Goal: Task Accomplishment & Management: Complete application form

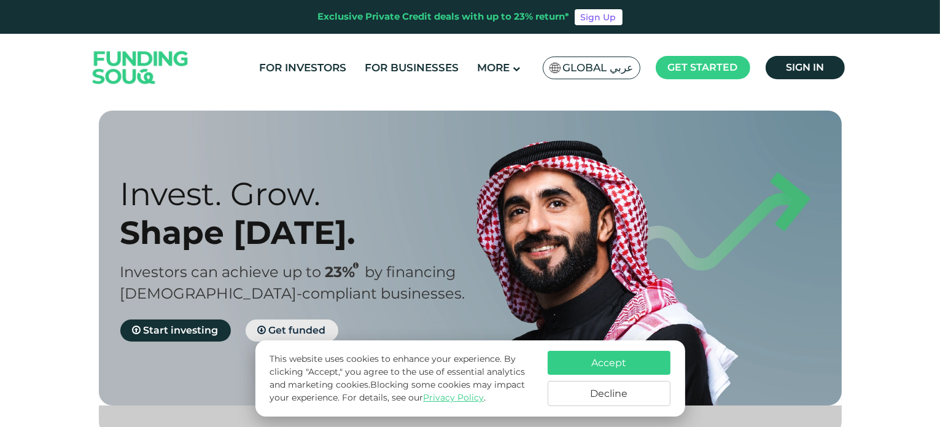
click at [278, 327] on span "Get funded" at bounding box center [297, 330] width 57 height 12
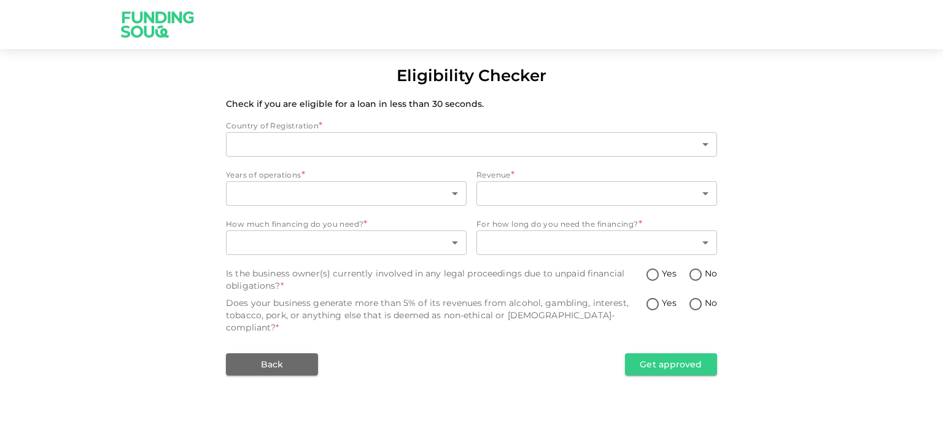
type input "1"
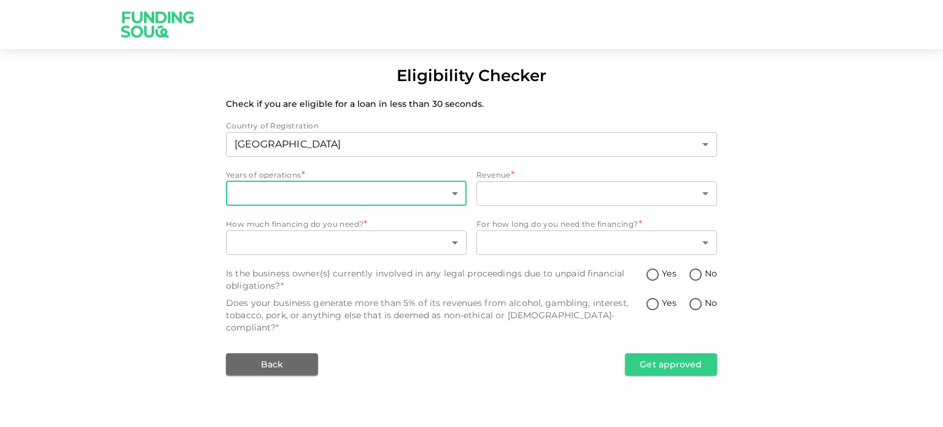
click at [280, 200] on body "Eligibility Checker Check if you are eligible for a loan in less than 30 second…" at bounding box center [471, 213] width 943 height 427
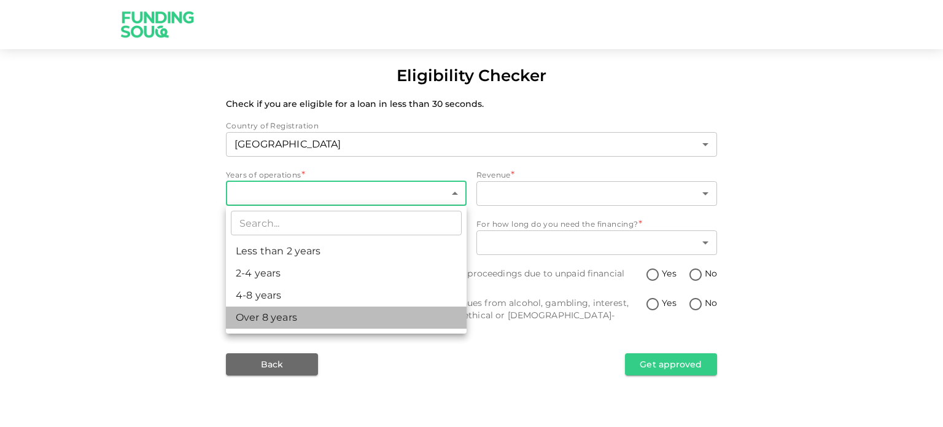
click at [269, 318] on li "Over 8 years" at bounding box center [346, 317] width 241 height 22
type input "4"
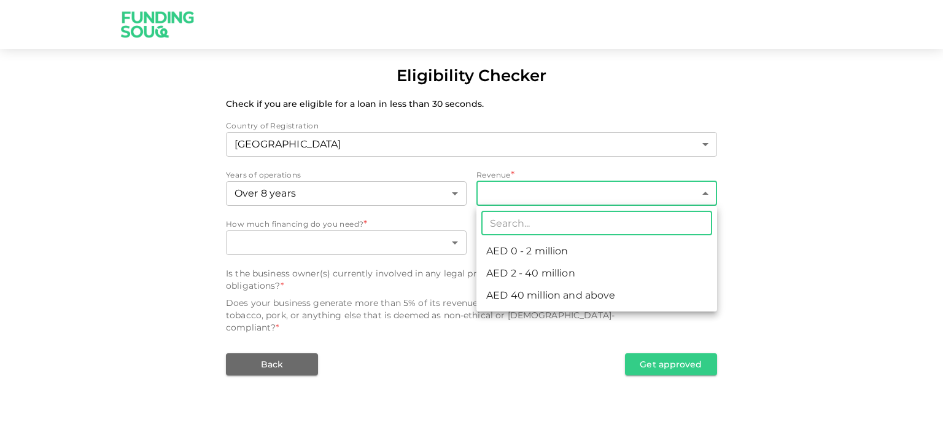
click at [519, 188] on body "Eligibility Checker Check if you are eligible for a loan in less than 30 second…" at bounding box center [471, 213] width 943 height 427
click at [538, 276] on li "AED 2 - 40 million" at bounding box center [597, 273] width 241 height 22
type input "2"
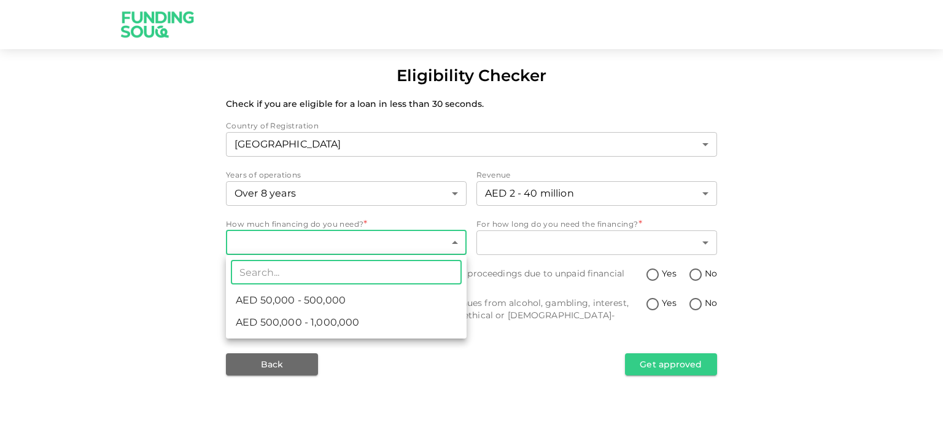
click at [383, 245] on body "Eligibility Checker Check if you are eligible for a loan in less than 30 second…" at bounding box center [471, 213] width 943 height 427
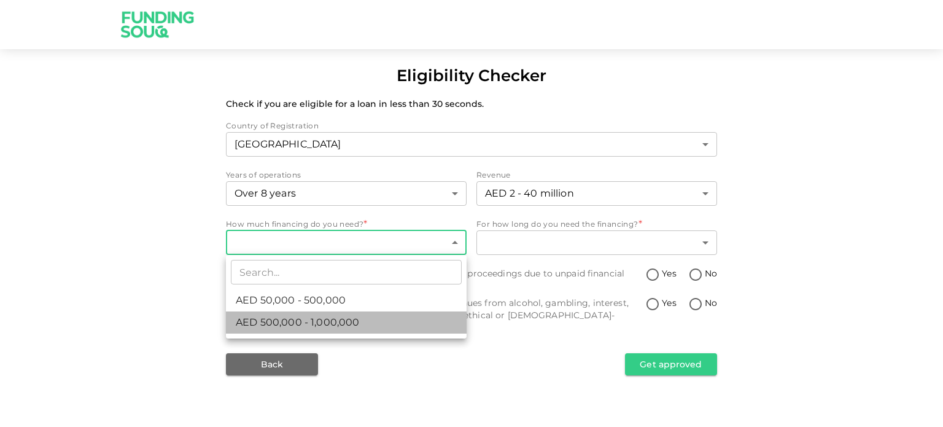
click at [388, 319] on li "AED 500,000 - 1,000,000" at bounding box center [346, 322] width 241 height 22
type input "2"
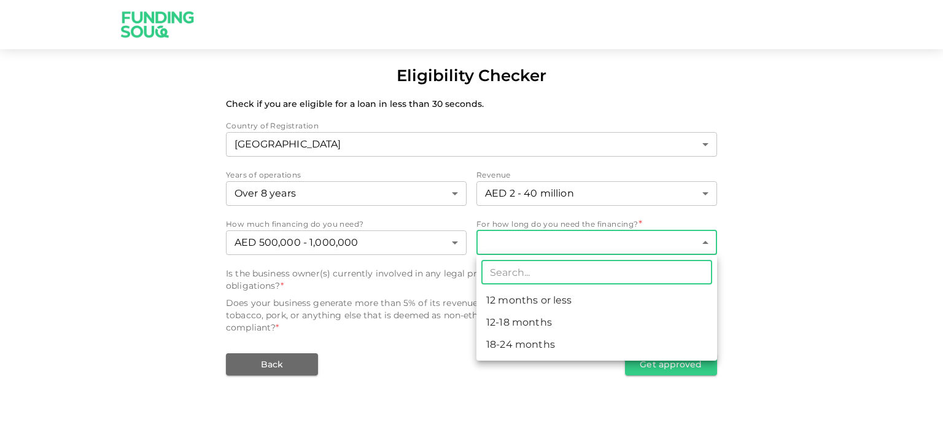
click at [520, 245] on body "Eligibility Checker Check if you are eligible for a loan in less than 30 second…" at bounding box center [471, 213] width 943 height 427
click at [533, 328] on li "12-18 months" at bounding box center [597, 322] width 241 height 22
type input "2"
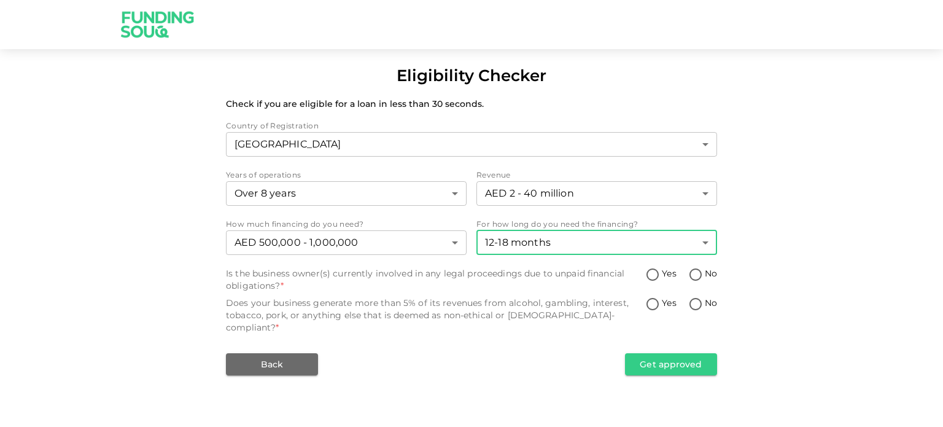
click at [693, 272] on input "No" at bounding box center [696, 275] width 18 height 17
radio input "true"
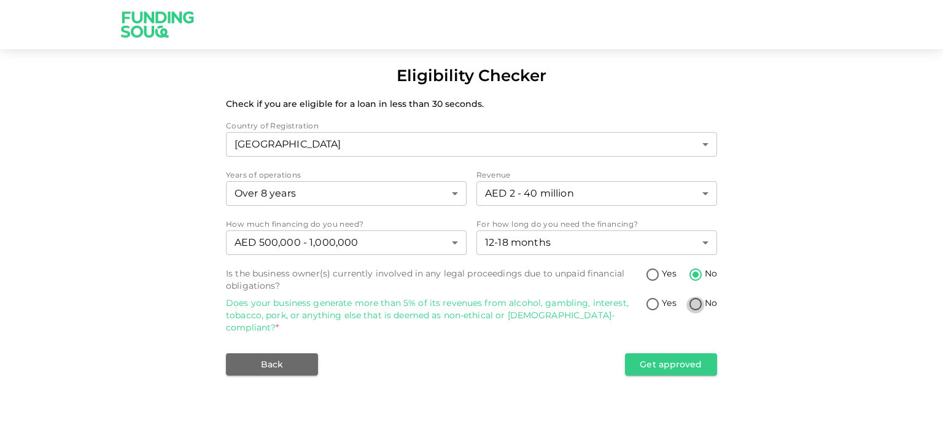
click at [696, 307] on input "No" at bounding box center [696, 305] width 18 height 17
radio input "true"
click at [676, 353] on button "Get approved" at bounding box center [671, 364] width 92 height 22
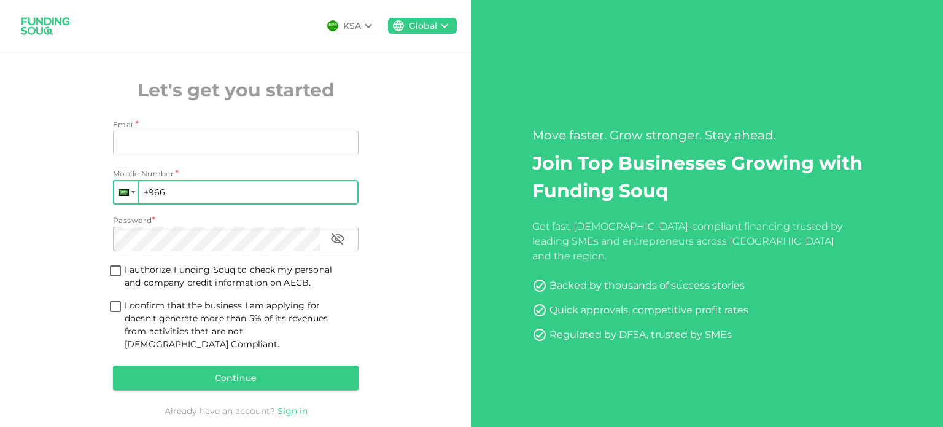
click at [129, 193] on div at bounding box center [125, 192] width 23 height 22
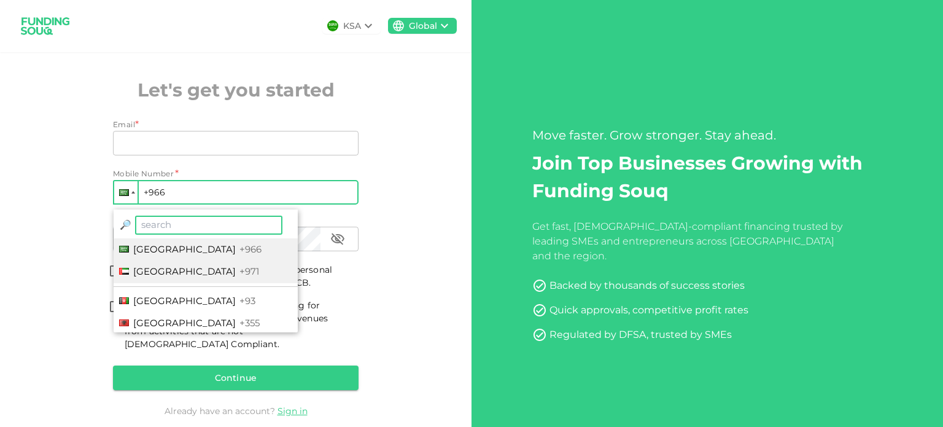
click at [157, 272] on span "United Arab Emirates" at bounding box center [184, 271] width 103 height 12
type input "+971"
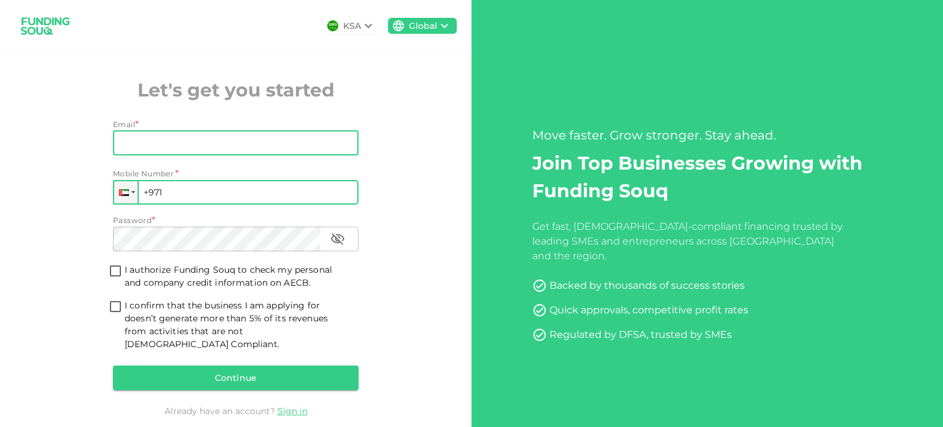
click at [216, 142] on input "Email" at bounding box center [229, 143] width 232 height 25
paste input "qasid.parkar@alfazance.com"
type input "qasid.parkar@alfazance.com"
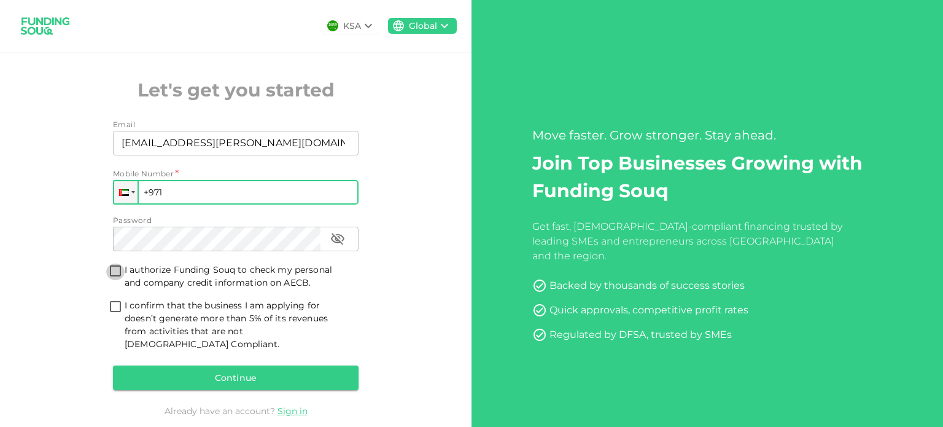
click at [111, 271] on input "I authorize Funding Souq to check my personal and company credit information on…" at bounding box center [115, 271] width 18 height 17
checkbox input "true"
click at [112, 306] on input "I confirm that the business I am applying for doesn’t generate more than 5% of …" at bounding box center [115, 307] width 18 height 17
checkbox input "true"
click at [224, 193] on input "+971" at bounding box center [236, 192] width 246 height 25
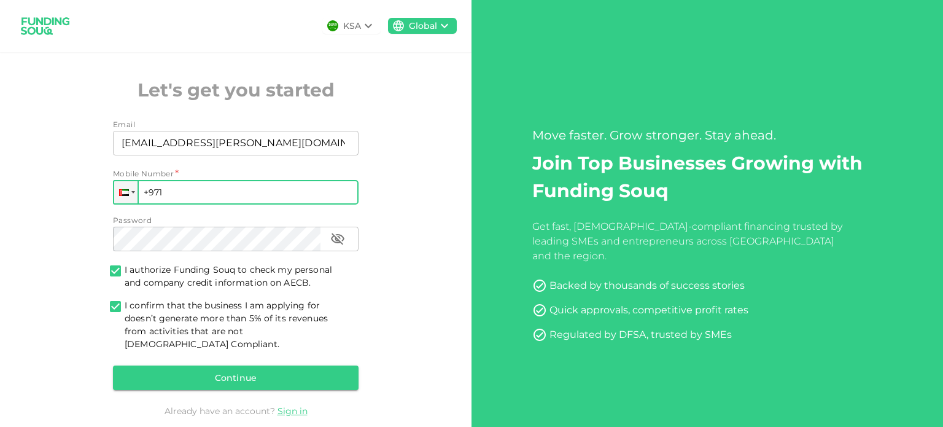
paste input "529 094 313"
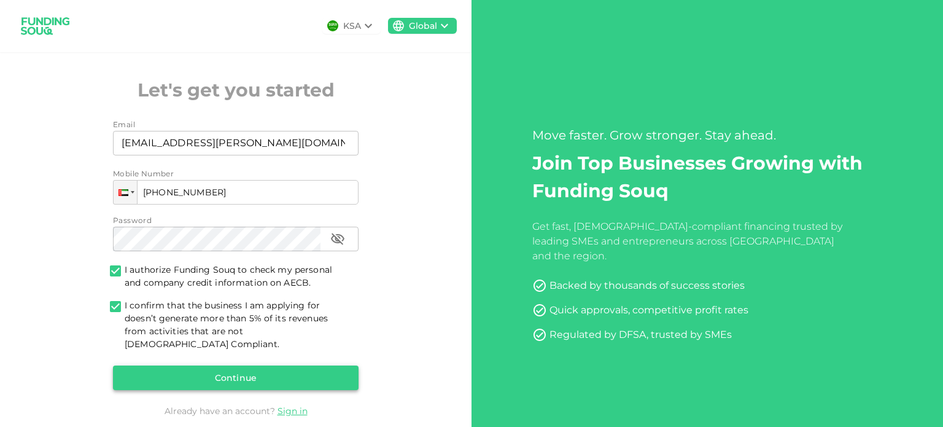
type input "+971 529 094 313"
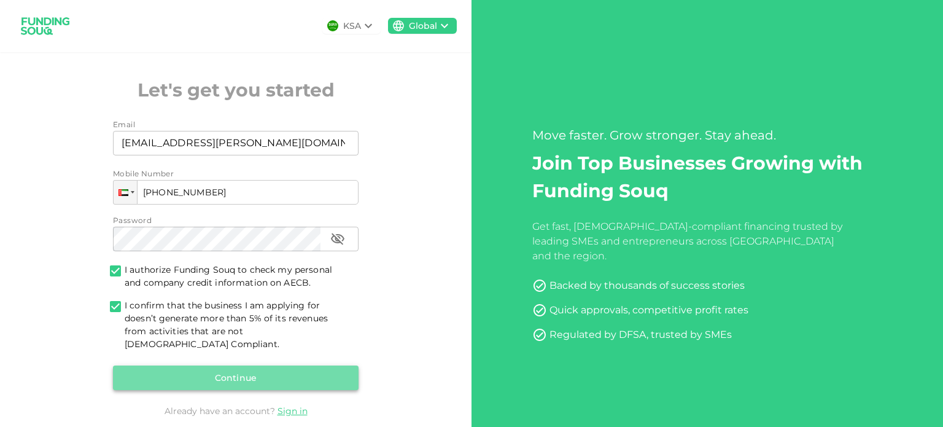
click at [248, 365] on button "Continue" at bounding box center [236, 377] width 246 height 25
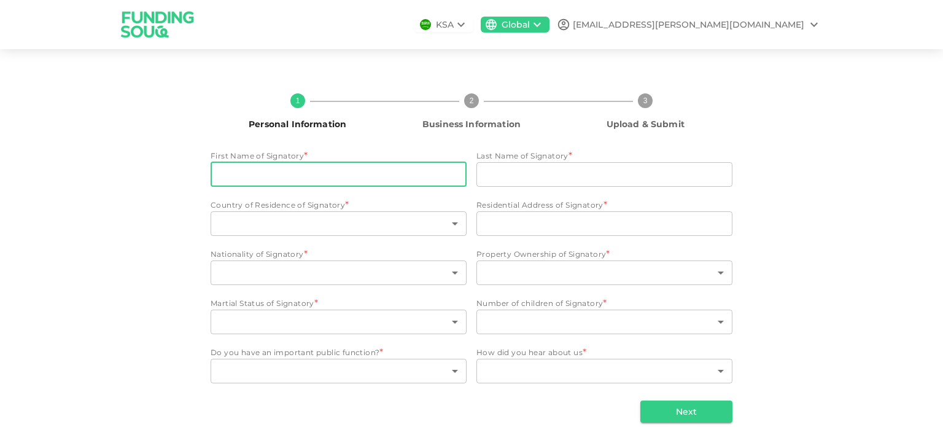
click at [396, 166] on input "First Name of Signatory" at bounding box center [339, 174] width 256 height 25
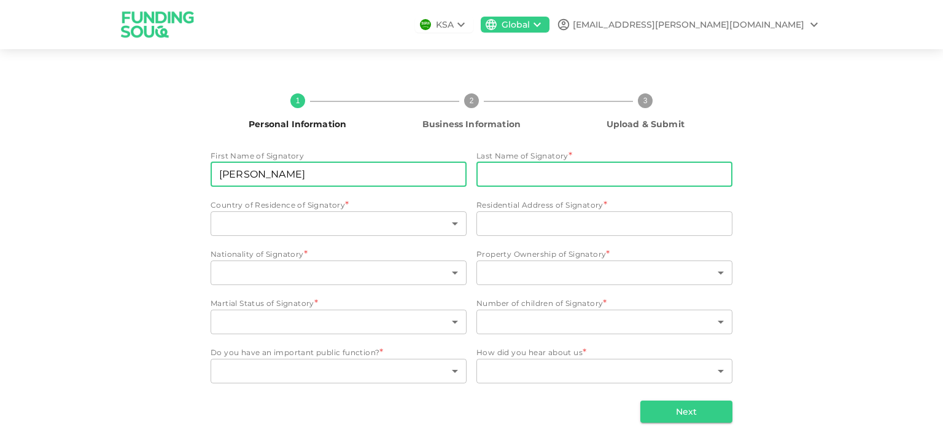
type input "Parkar"
click at [545, 179] on input "Last Name of Signatory" at bounding box center [605, 174] width 256 height 25
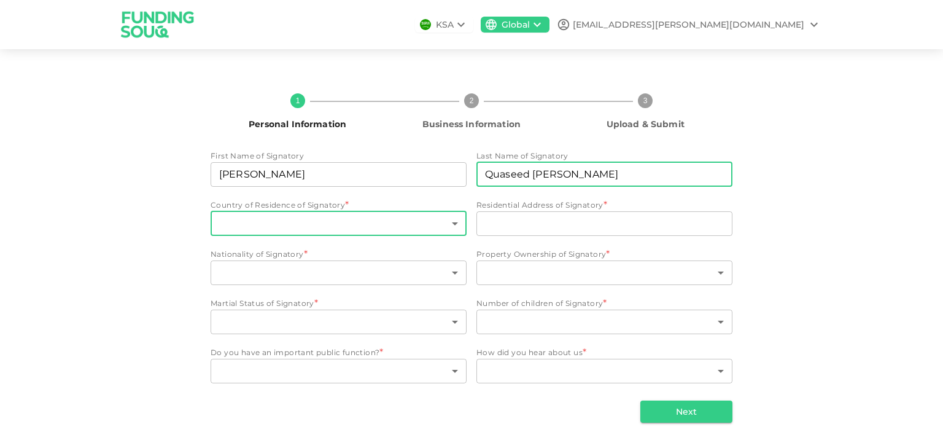
type input "Quaseed Fazluddin"
click at [324, 226] on body "KSA Global qasid.parkar@alfazance.com 1 Personal Information 2 Business Informa…" at bounding box center [471, 213] width 943 height 427
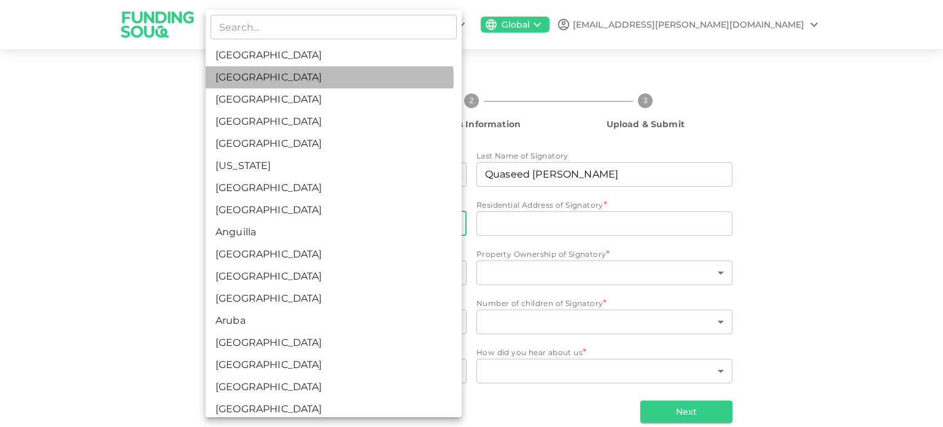
click at [322, 79] on li "[GEOGRAPHIC_DATA]" at bounding box center [334, 77] width 256 height 22
type input "2"
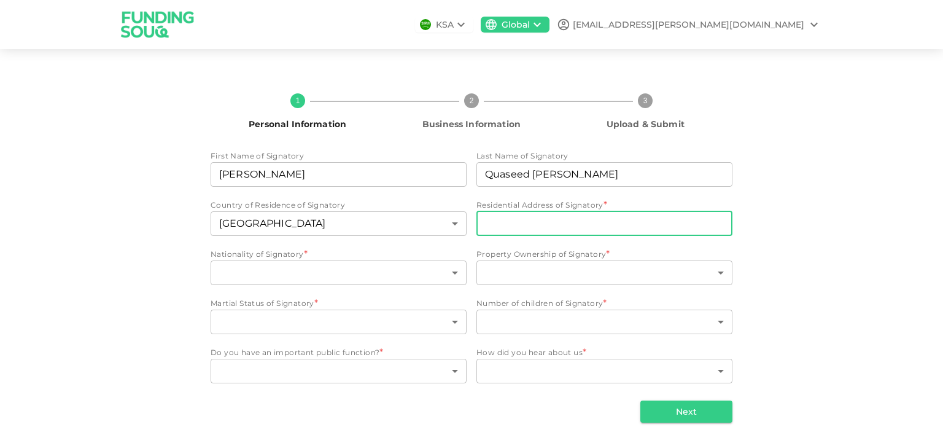
click at [526, 214] on input "Residential Address of Signatory" at bounding box center [605, 223] width 256 height 25
paste input "Flat 603, Expo Village Residences-3A, Expo City, Dubai, UAE"
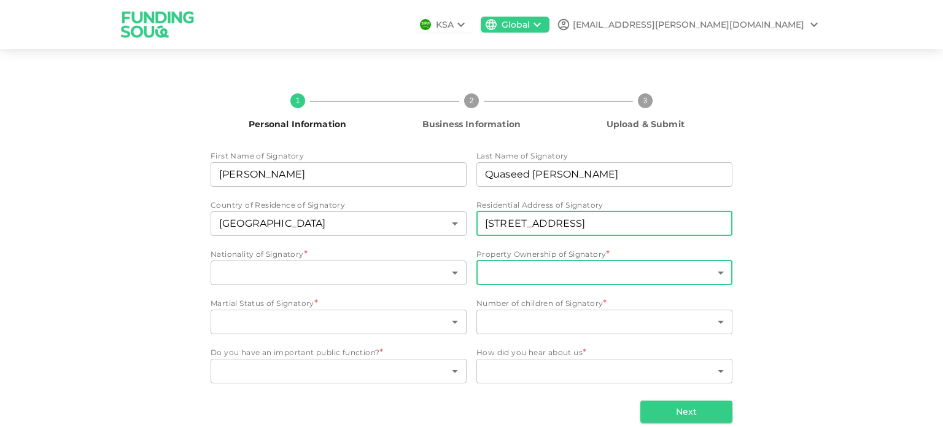
type input "Flat 603, Expo Village Residences-3A, Expo City, Dubai, UAE"
click at [501, 268] on body "KSA Global qasid.parkar@alfazance.com 1 Personal Information 2 Business Informa…" at bounding box center [471, 213] width 943 height 427
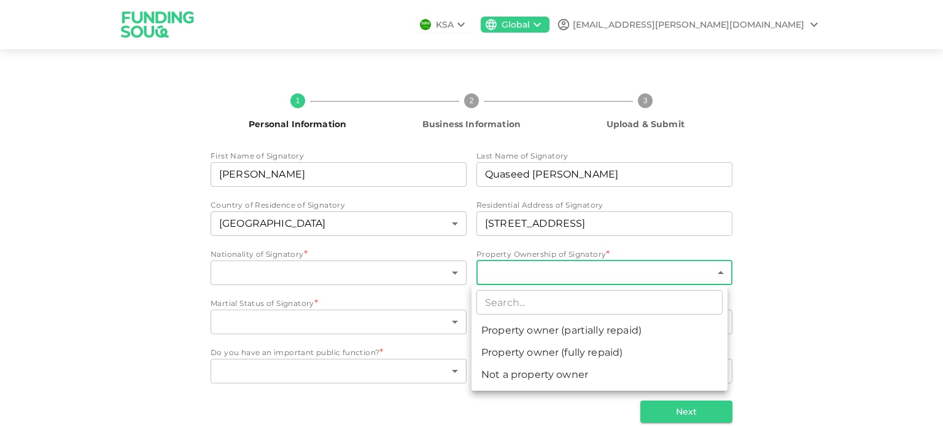
click at [359, 271] on div at bounding box center [471, 213] width 943 height 427
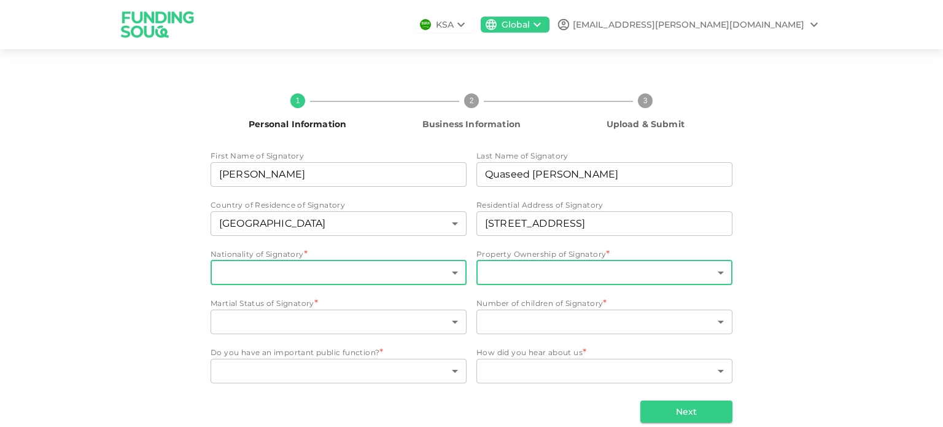
click at [341, 272] on body "KSA Global qasid.parkar@alfazance.com 1 Personal Information 2 Business Informa…" at bounding box center [471, 213] width 943 height 427
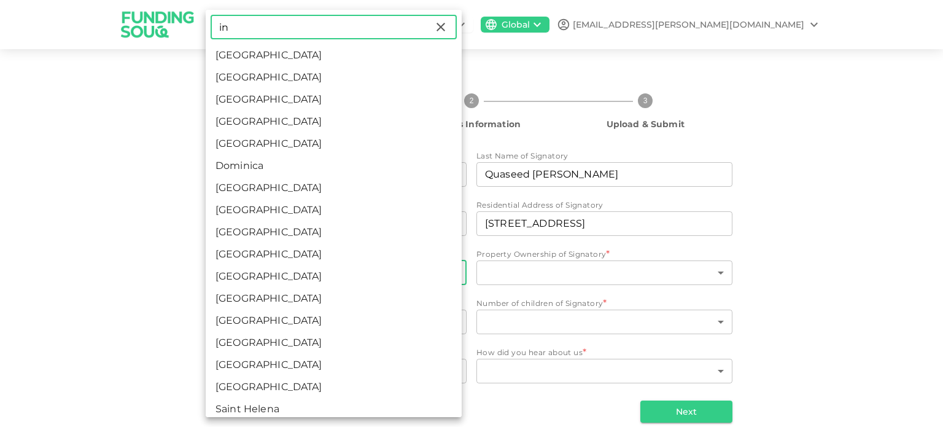
type input "in"
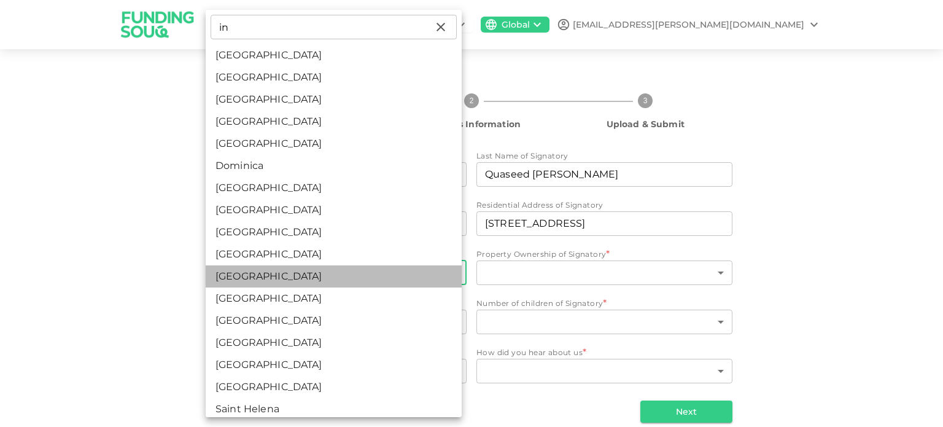
click at [341, 272] on li "India" at bounding box center [334, 276] width 256 height 22
type input "88"
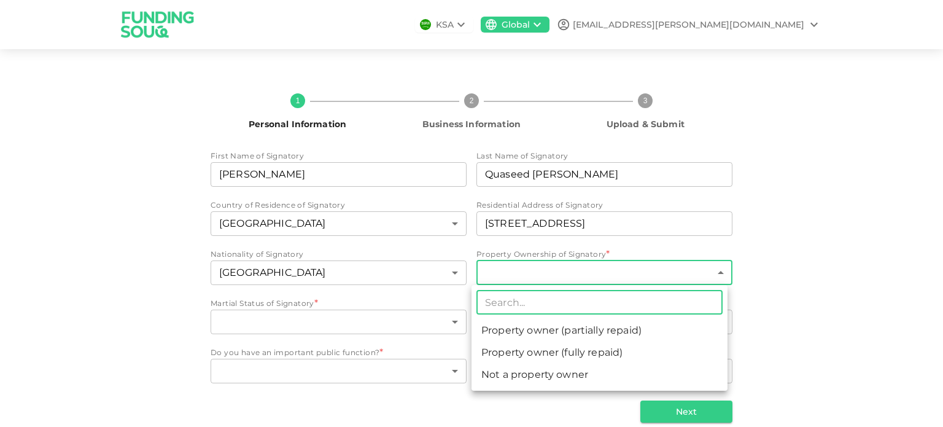
click at [516, 276] on body "KSA Global qasid.parkar@alfazance.com 1 Personal Information 2 Business Informa…" at bounding box center [471, 213] width 943 height 427
click at [505, 370] on li "Not a property owner" at bounding box center [600, 375] width 256 height 22
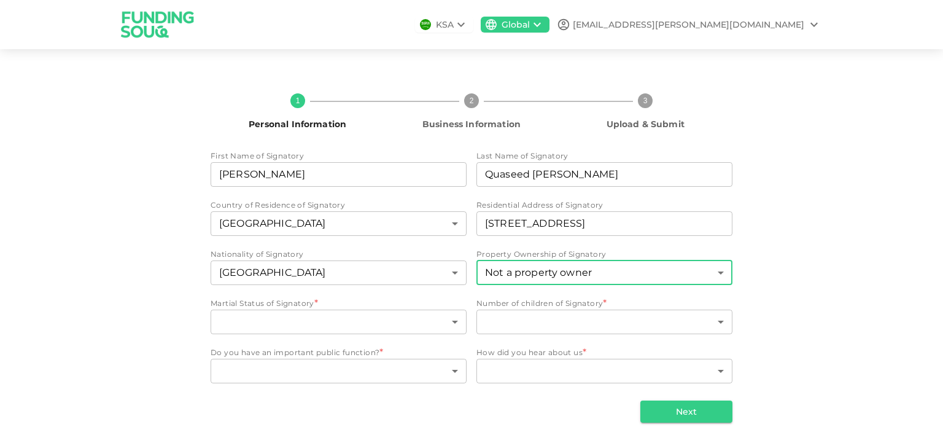
type input "3"
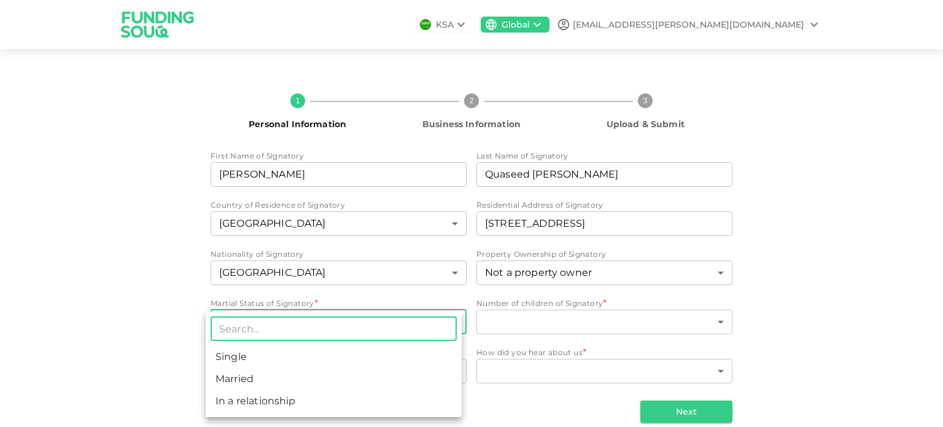
click at [373, 324] on body "KSA Global qasid.parkar@alfazance.com 1 Personal Information 2 Business Informa…" at bounding box center [471, 213] width 943 height 427
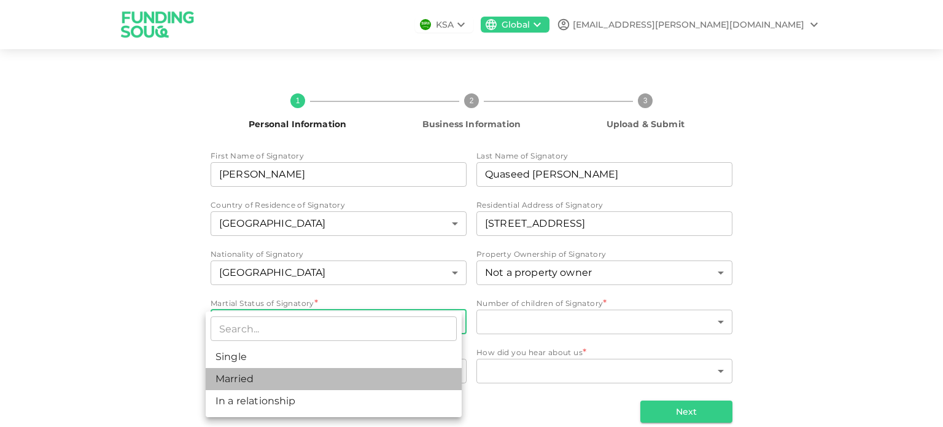
click at [361, 386] on li "Married" at bounding box center [334, 379] width 256 height 22
type input "2"
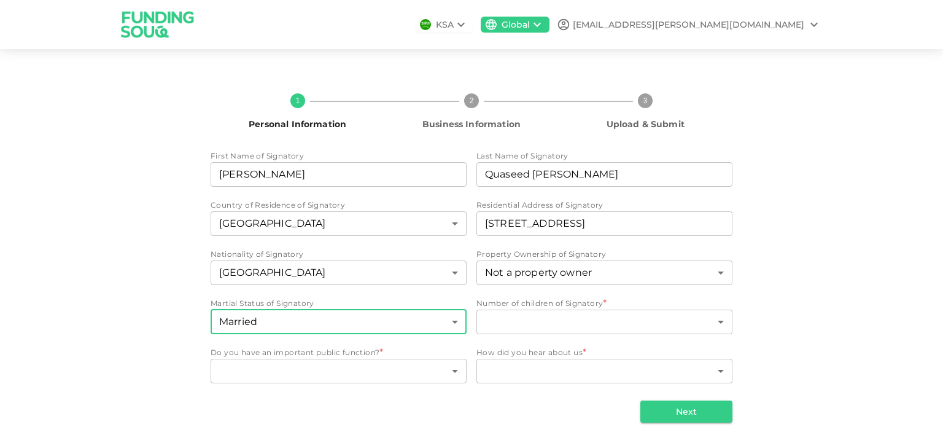
click at [511, 333] on div "​ ​" at bounding box center [605, 323] width 256 height 27
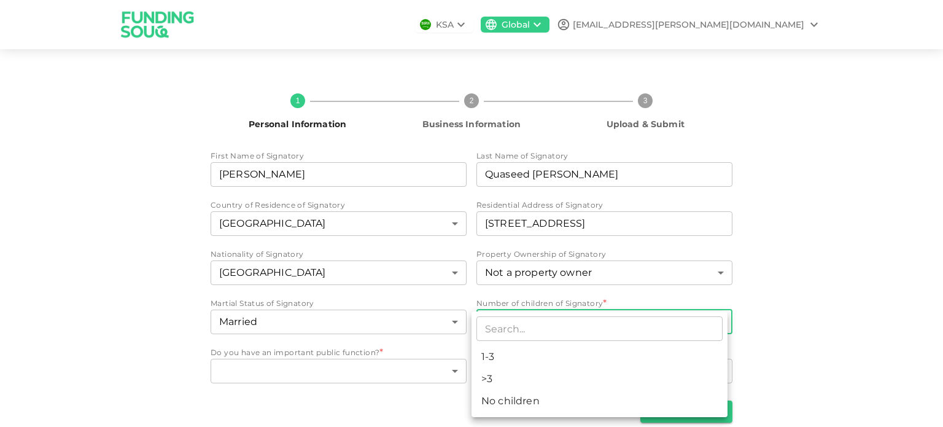
click at [515, 324] on body "KSA Global qasid.parkar@alfazance.com 1 Personal Information 2 Business Informa…" at bounding box center [471, 213] width 943 height 427
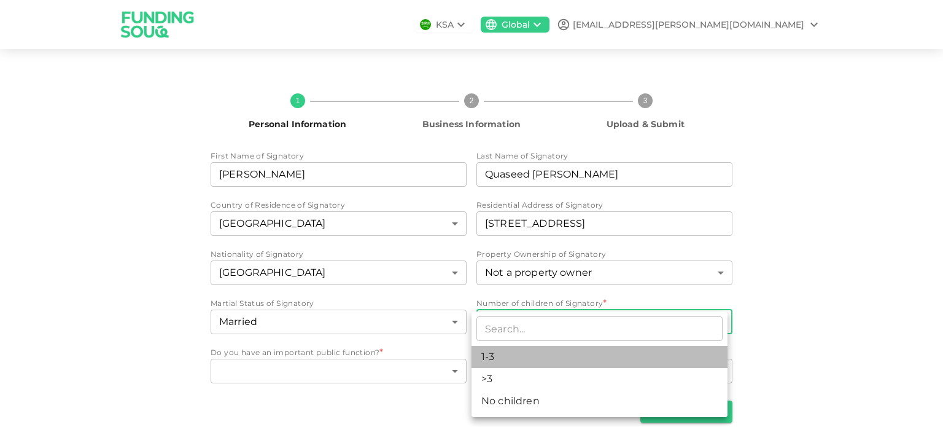
click at [513, 359] on li "1-3" at bounding box center [600, 357] width 256 height 22
type input "1"
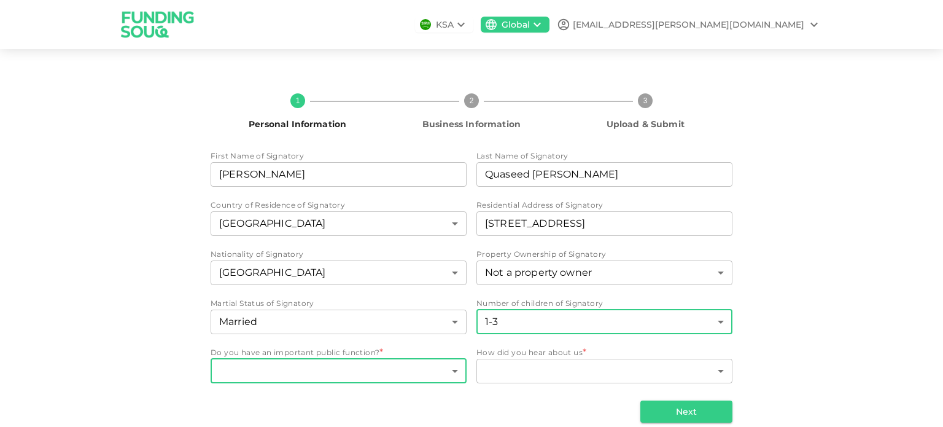
click at [402, 375] on body "KSA Global qasid.parkar@alfazance.com 1 Personal Information 2 Business Informa…" at bounding box center [471, 213] width 943 height 427
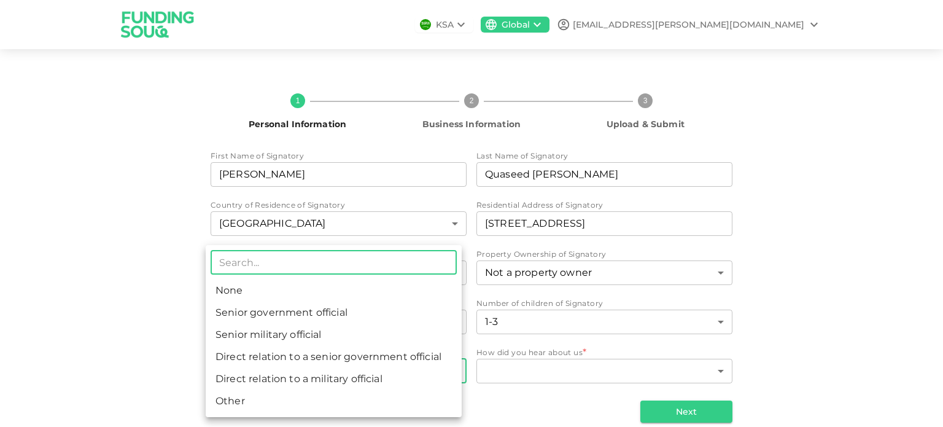
click at [359, 287] on li "None" at bounding box center [334, 290] width 256 height 22
type input "1"
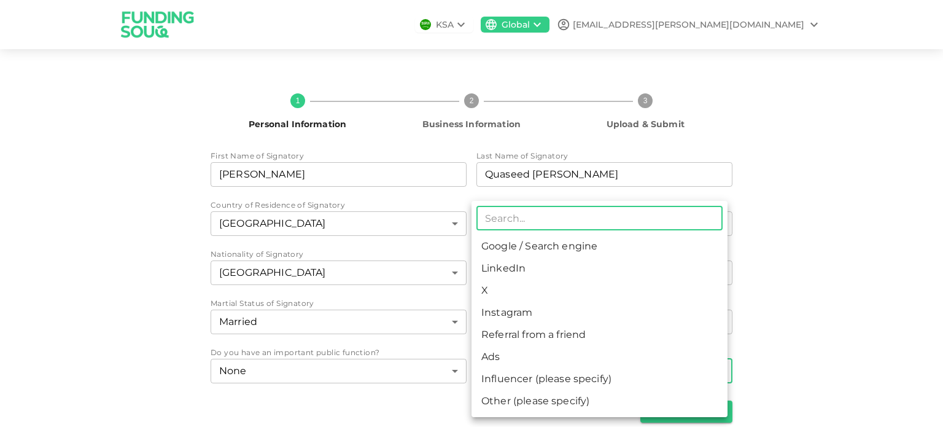
click at [500, 373] on body "KSA Global qasid.parkar@alfazance.com 1 Personal Information 2 Business Informa…" at bounding box center [471, 213] width 943 height 427
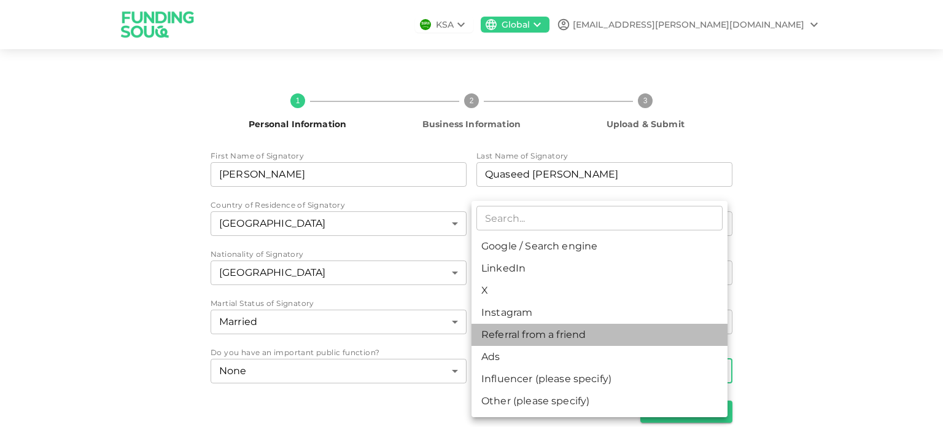
click at [506, 338] on li "Referral from a friend" at bounding box center [600, 335] width 256 height 22
type input "10"
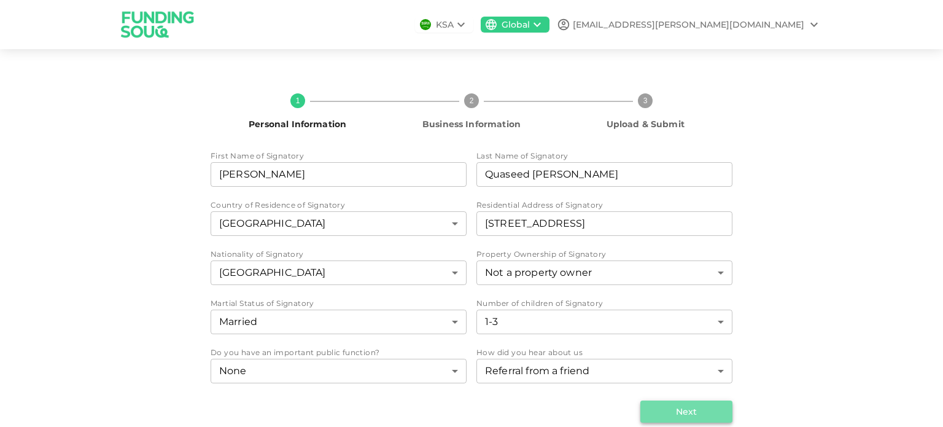
click at [680, 408] on button "Next" at bounding box center [687, 411] width 92 height 22
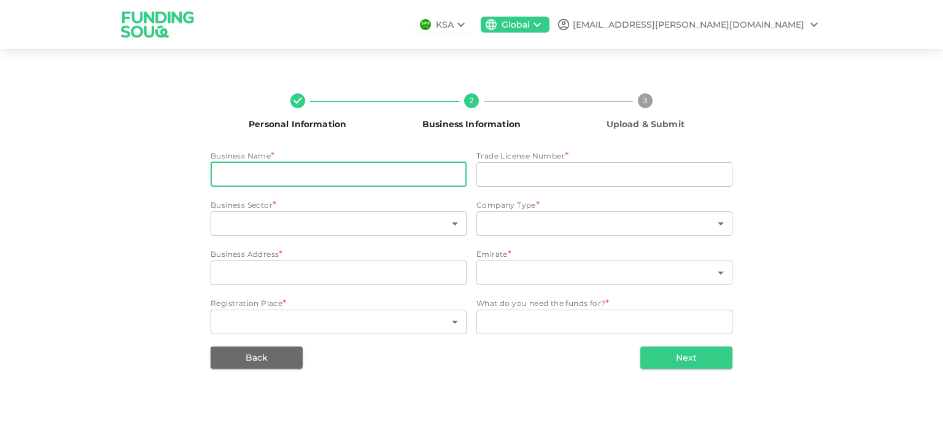
click at [292, 174] on input "businessName" at bounding box center [339, 174] width 256 height 25
paste input "ALFAZANCE CONSULTING DMCC"
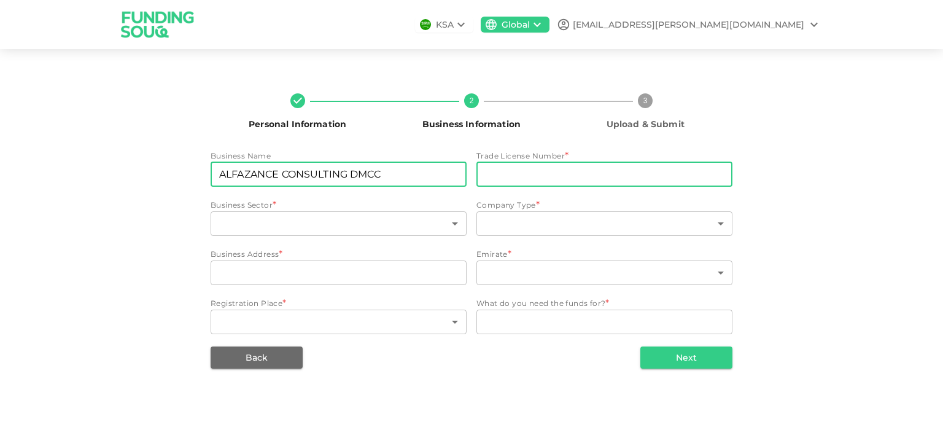
type input "ALFAZANCE CONSULTING DMCC"
click at [497, 174] on input "tradeLicenseNumber" at bounding box center [605, 174] width 256 height 25
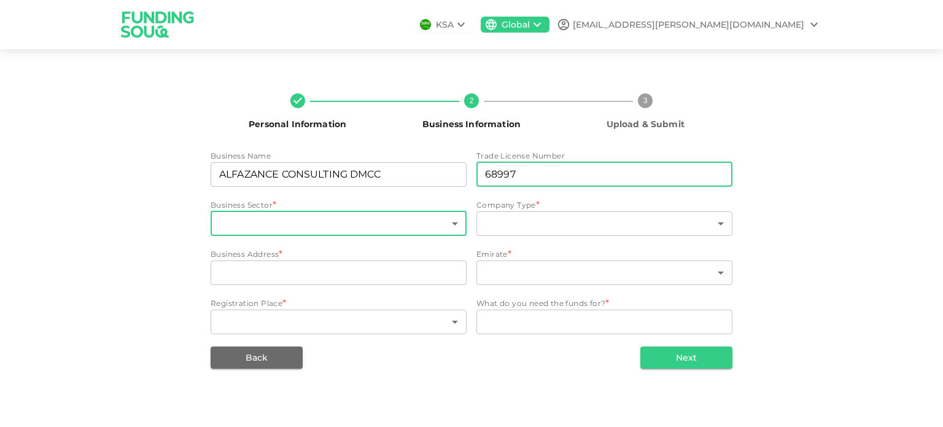
type input "68997"
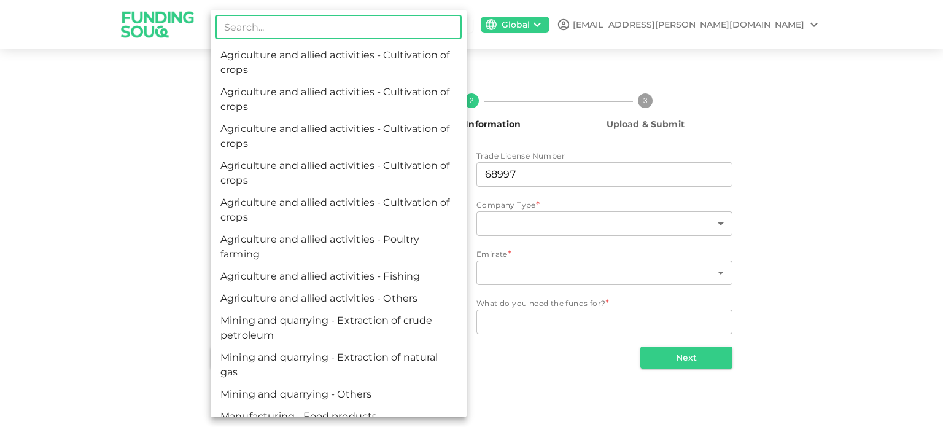
click at [345, 227] on body "KSA Global qasid.parkar@alfazance.com Personal Information 2 Business Informati…" at bounding box center [471, 213] width 943 height 427
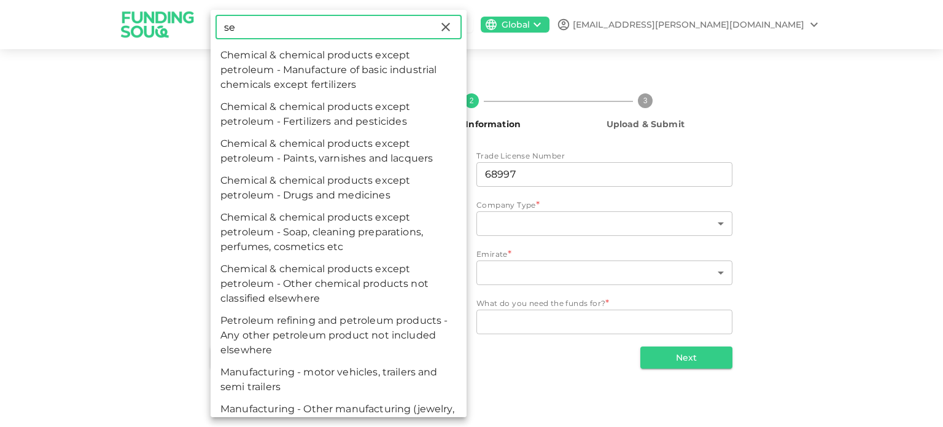
type input "s"
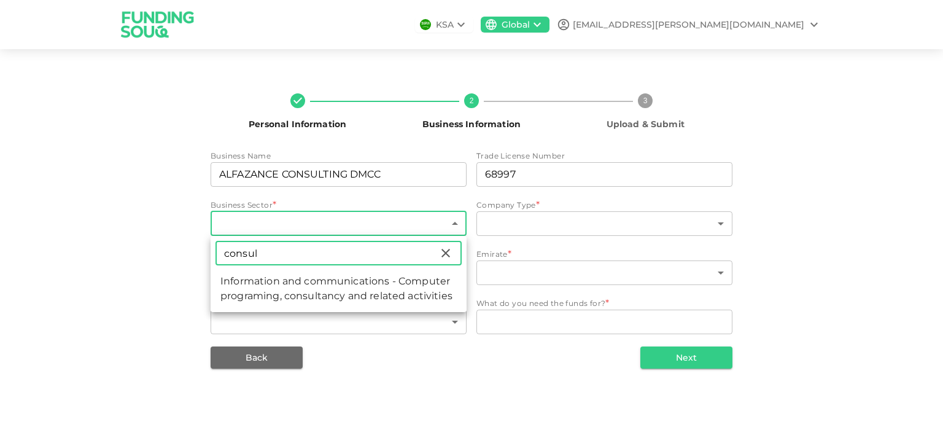
type input "consul"
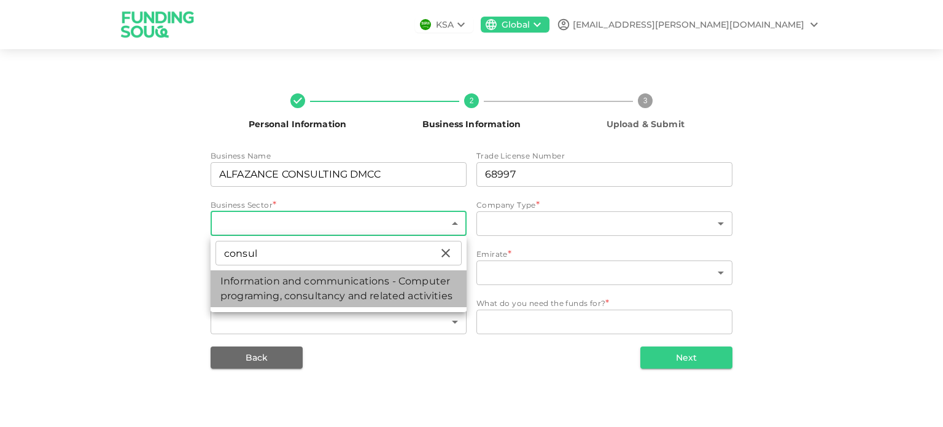
click at [319, 288] on li "Information and communications - Computer programing, consultancy and related a…" at bounding box center [339, 288] width 256 height 37
type input "96"
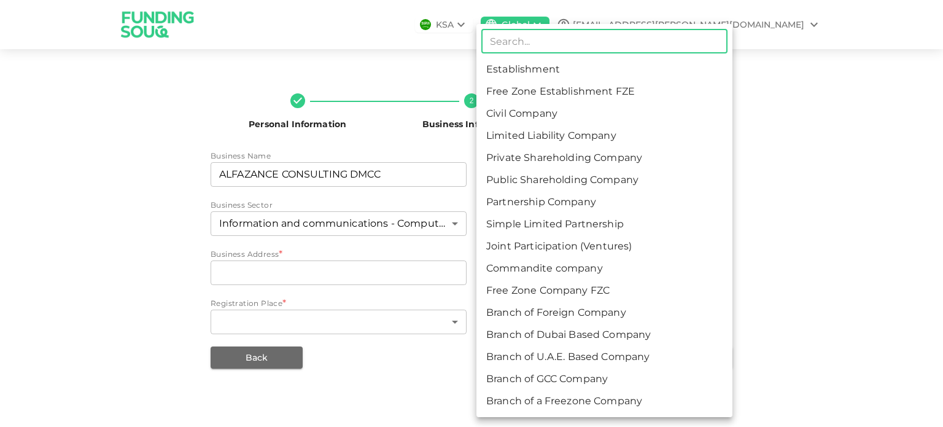
click at [534, 225] on body "KSA Global qasid.parkar@alfazance.com Personal Information 2 Business Informati…" at bounding box center [471, 213] width 943 height 427
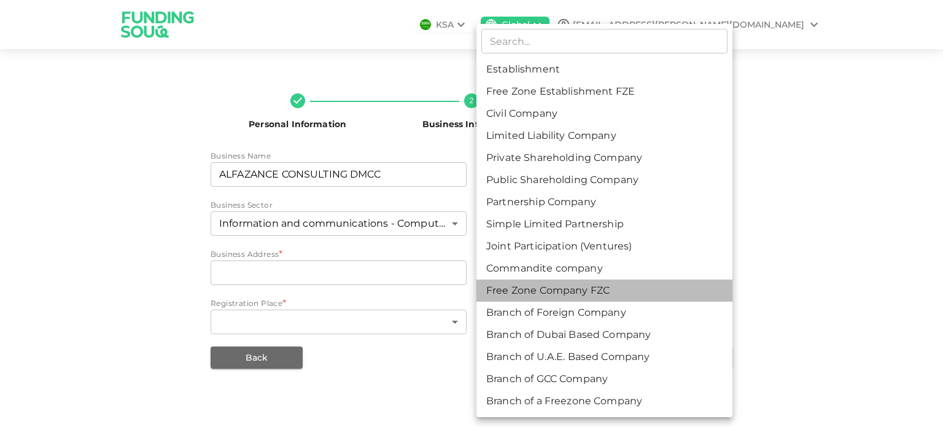
click at [545, 289] on li "Free Zone Company FZC" at bounding box center [605, 290] width 256 height 22
type input "11"
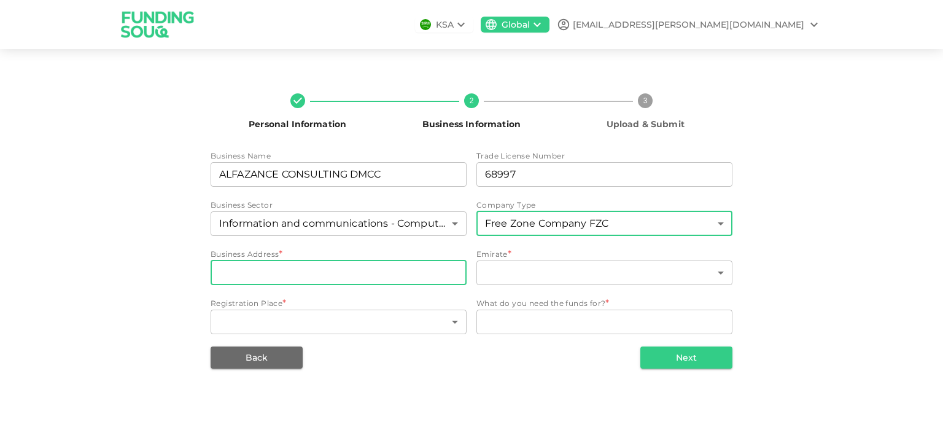
click at [301, 272] on input "businessAddress" at bounding box center [339, 272] width 256 height 25
paste input "901, HDS Business Centre, Cluster M, Jumeirah Lakes Towers, Dubai, UAE"
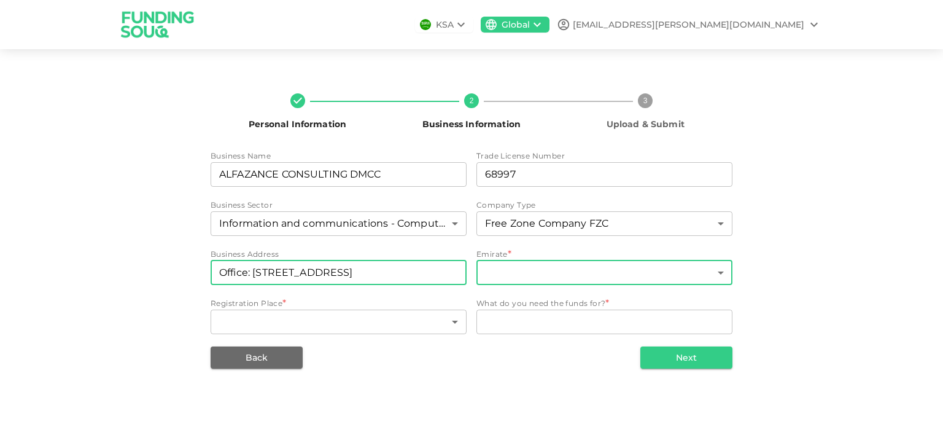
type input "Office: 901, HDS Business Centre, Cluster M, Jumeirah Lakes Towers, Dubai, UAE"
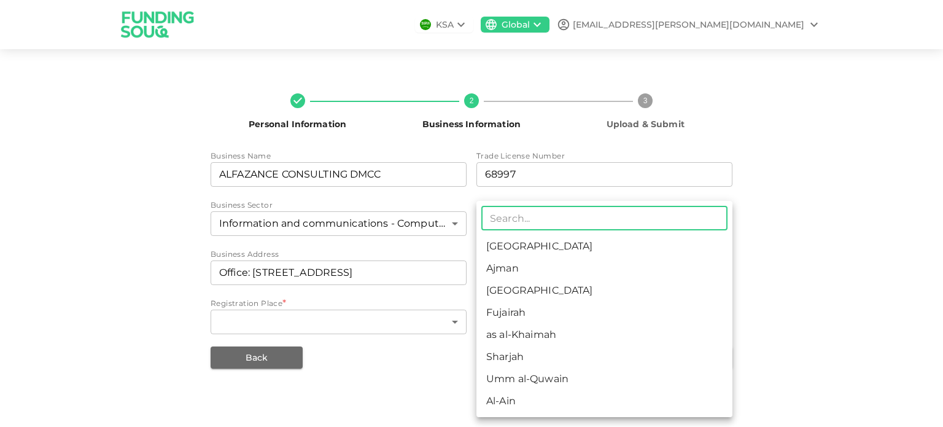
click at [509, 272] on body "KSA Global qasid.parkar@alfazance.com Personal Information 2 Business Informati…" at bounding box center [471, 213] width 943 height 427
click at [512, 287] on li "Dubai" at bounding box center [605, 290] width 256 height 22
type input "3"
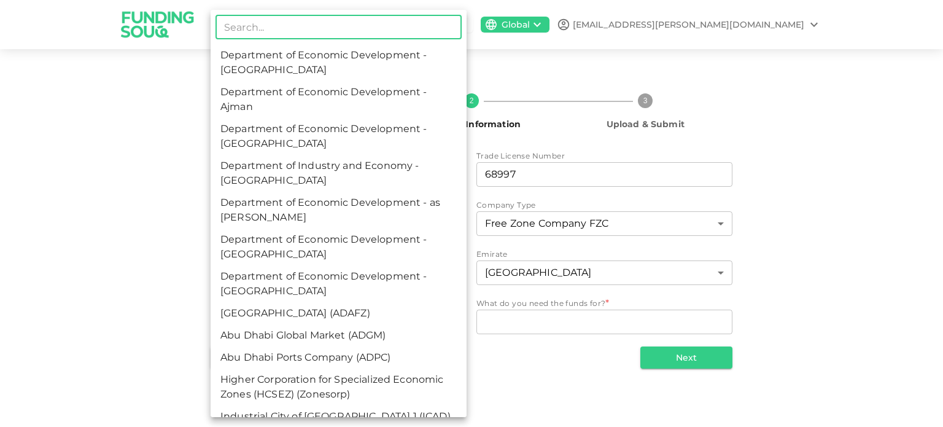
click at [392, 324] on body "KSA Global qasid.parkar@alfazance.com Personal Information 2 Business Informati…" at bounding box center [471, 213] width 943 height 427
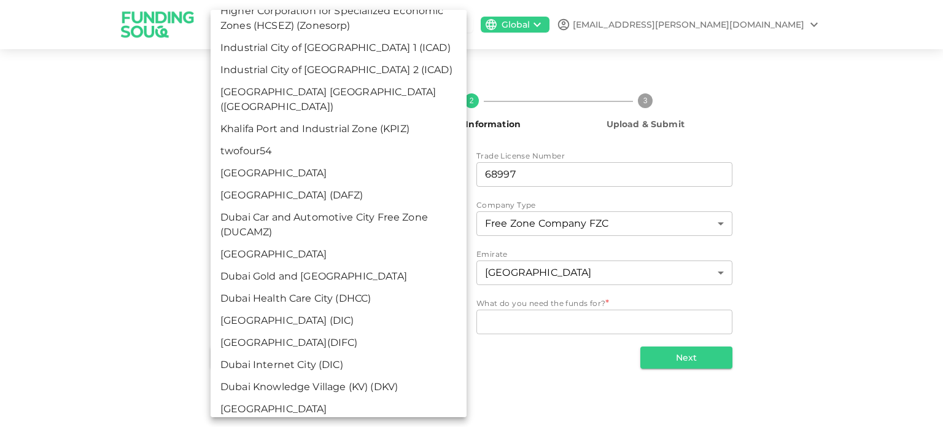
scroll to position [430, 0]
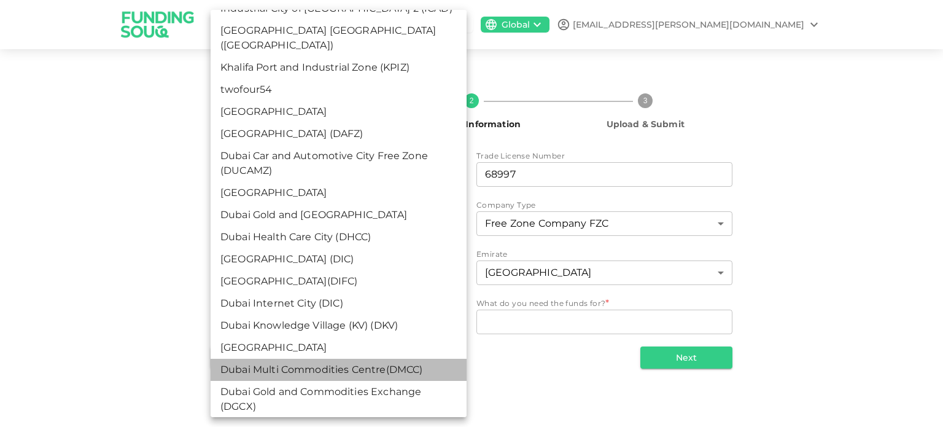
click at [361, 359] on li "Dubai Multi Commodities Centre(DMCC)" at bounding box center [339, 370] width 256 height 22
type input "28"
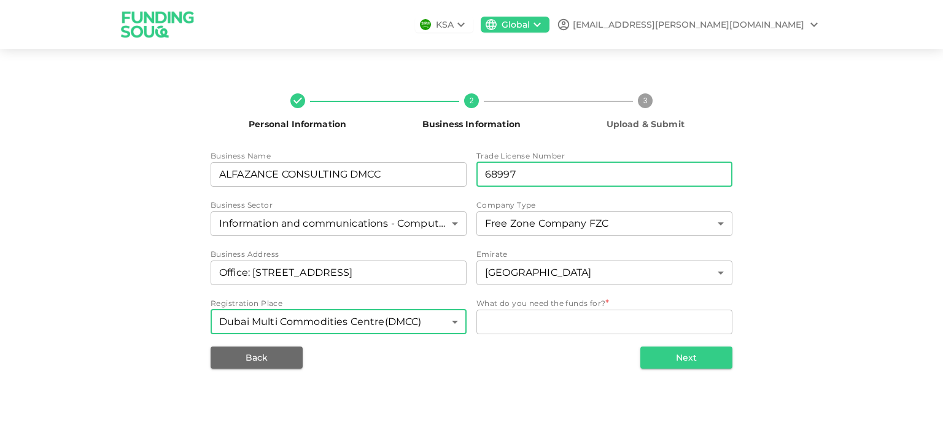
click at [481, 175] on input "68997" at bounding box center [605, 174] width 256 height 25
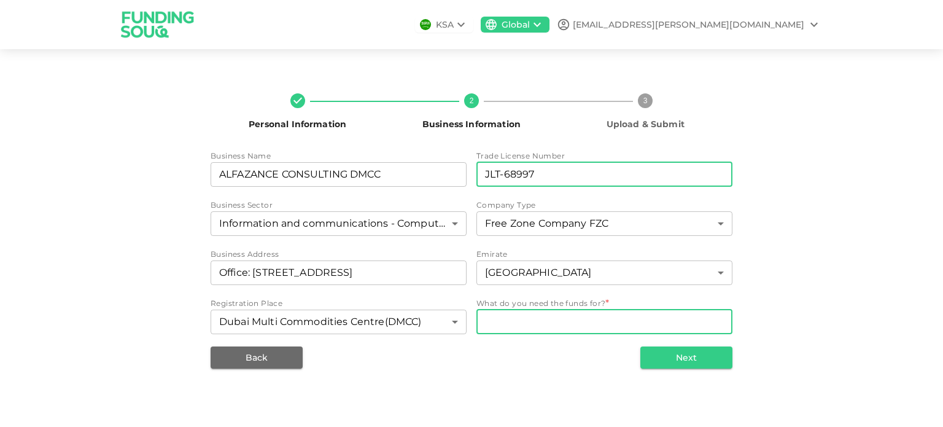
type input "JLT-68997"
click at [535, 326] on textarea "WhatDoYouNeedFundsFor" at bounding box center [604, 321] width 239 height 14
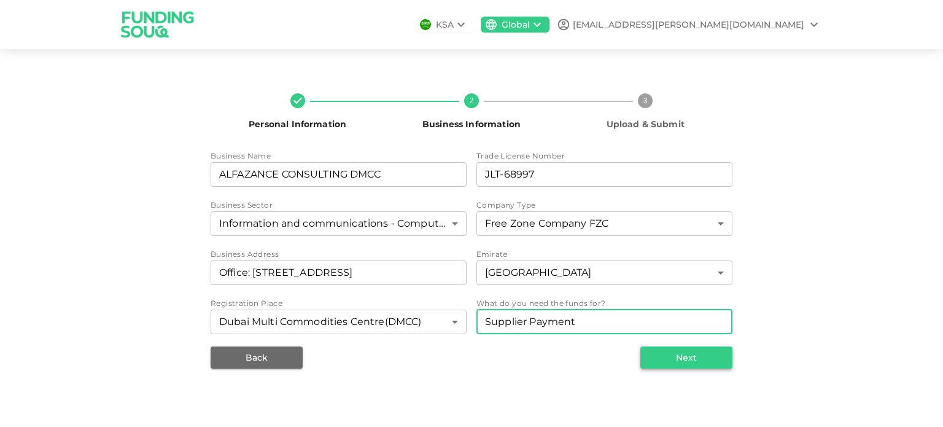
type textarea "Supplier Payment"
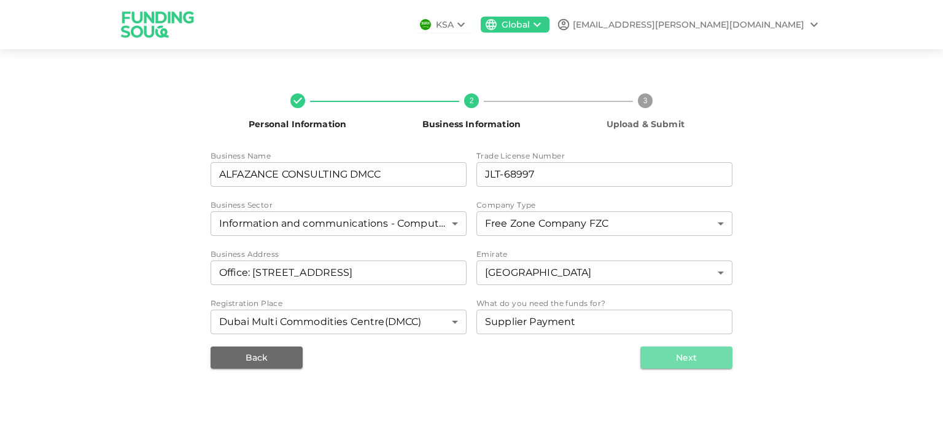
click at [687, 353] on button "Next" at bounding box center [687, 357] width 92 height 22
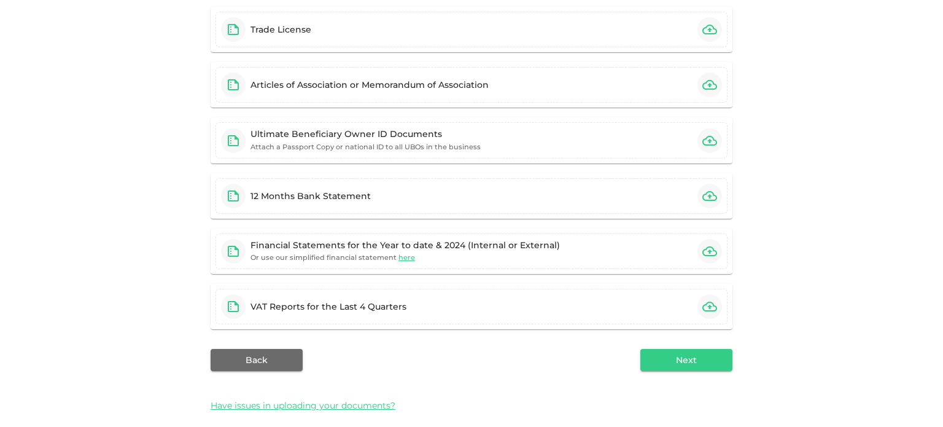
scroll to position [155, 0]
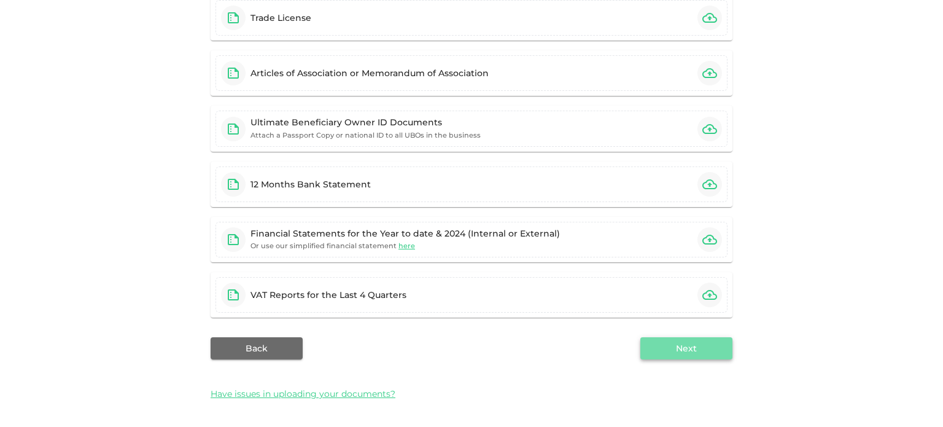
click at [668, 346] on button "Next" at bounding box center [687, 348] width 92 height 22
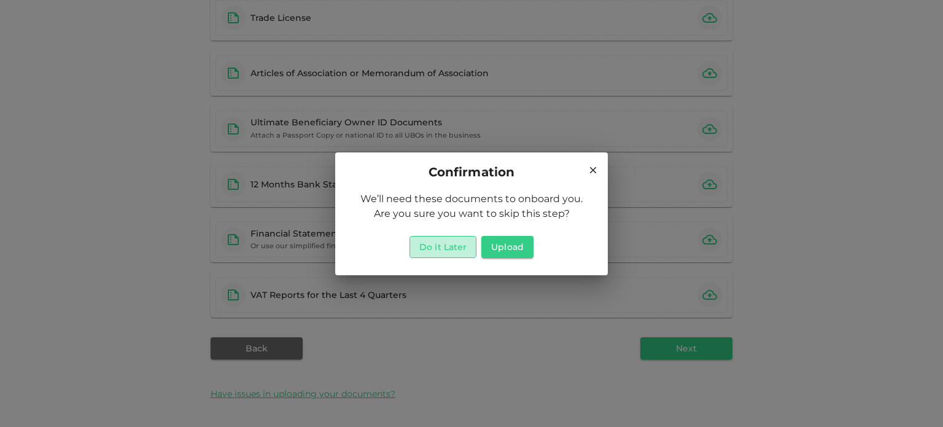
click at [445, 247] on button "Do it Later" at bounding box center [443, 247] width 67 height 22
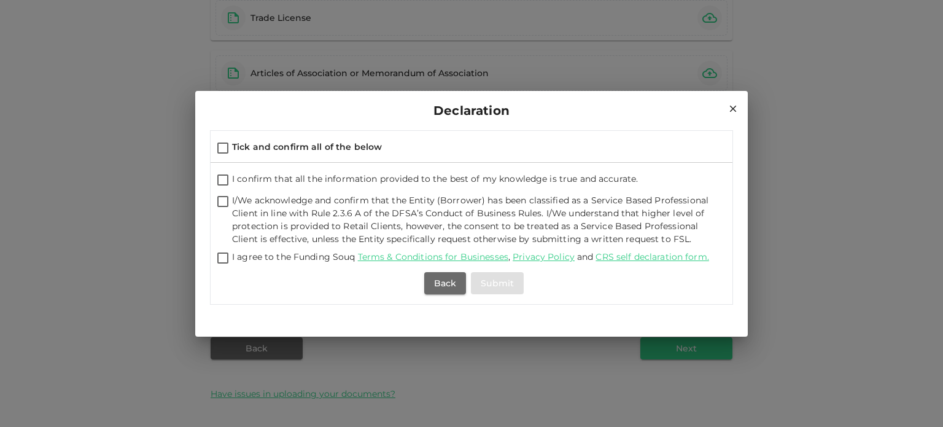
click at [223, 150] on input "Tick and confirm all of the below" at bounding box center [223, 149] width 18 height 17
checkbox input "true"
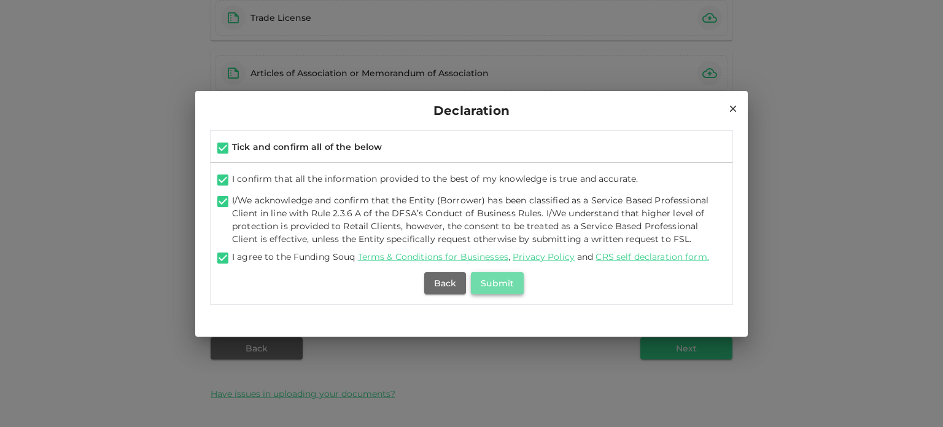
click at [494, 285] on button "Submit" at bounding box center [497, 283] width 53 height 22
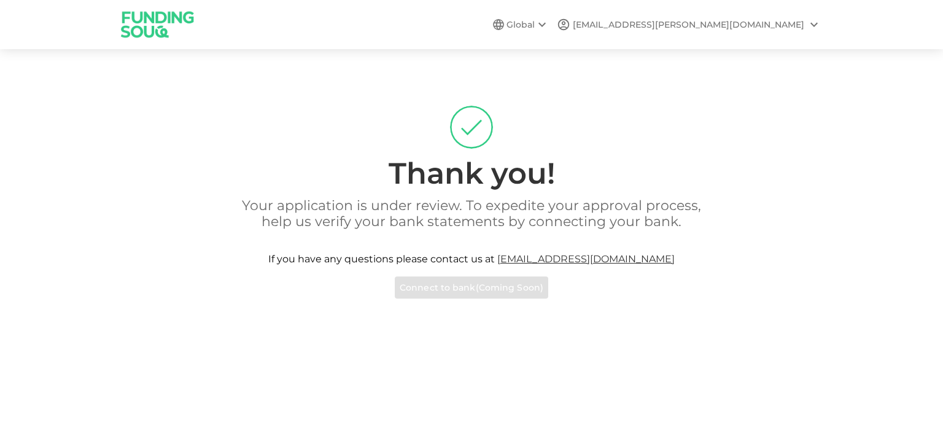
click at [814, 25] on icon at bounding box center [814, 24] width 15 height 15
click at [759, 51] on div "Sign Out" at bounding box center [744, 55] width 39 height 12
